Goal: Information Seeking & Learning: Find specific fact

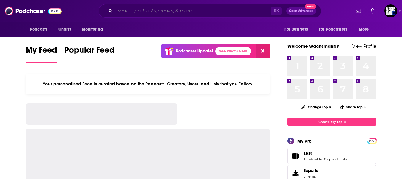
click at [133, 9] on input "Search podcasts, credits, & more..." at bounding box center [193, 10] width 156 height 9
paste input "[PERSON_NAME]"
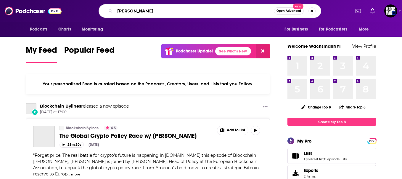
click at [136, 13] on input "[PERSON_NAME]" at bounding box center [194, 10] width 159 height 9
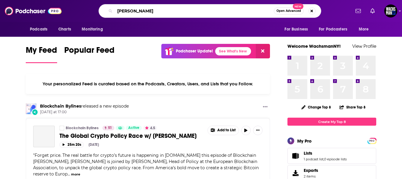
click at [136, 13] on input "[PERSON_NAME]" at bounding box center [194, 10] width 159 height 9
type input "asia tech"
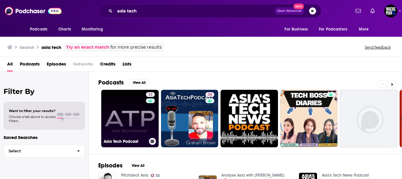
click at [126, 110] on link "32 Asia Tech Podcast" at bounding box center [129, 118] width 57 height 57
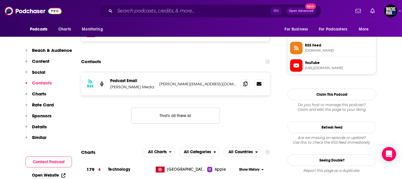
scroll to position [434, 0]
click at [246, 84] on icon at bounding box center [246, 83] width 4 height 5
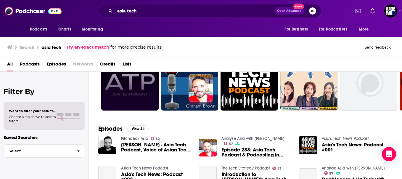
scroll to position [50, 0]
